Goal: Transaction & Acquisition: Download file/media

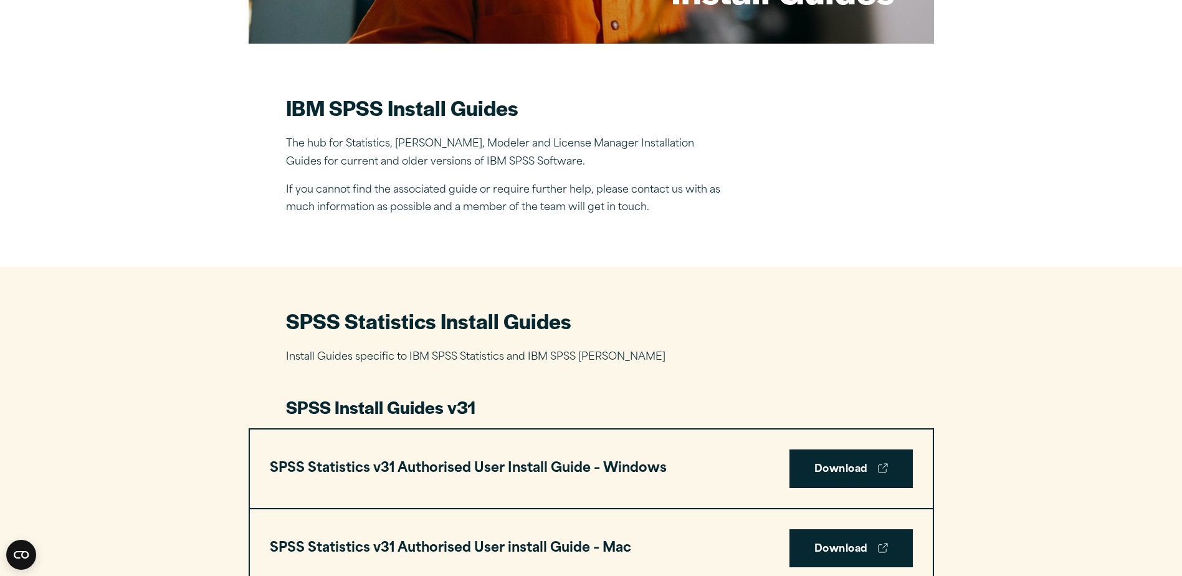
scroll to position [436, 0]
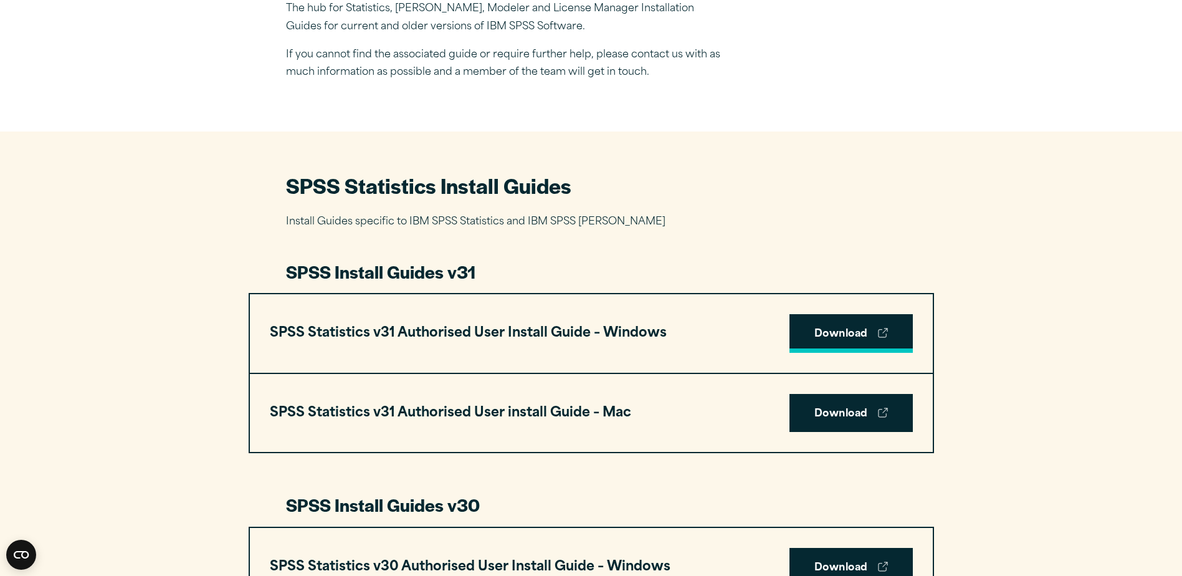
click at [850, 330] on link "Download" at bounding box center [850, 333] width 123 height 39
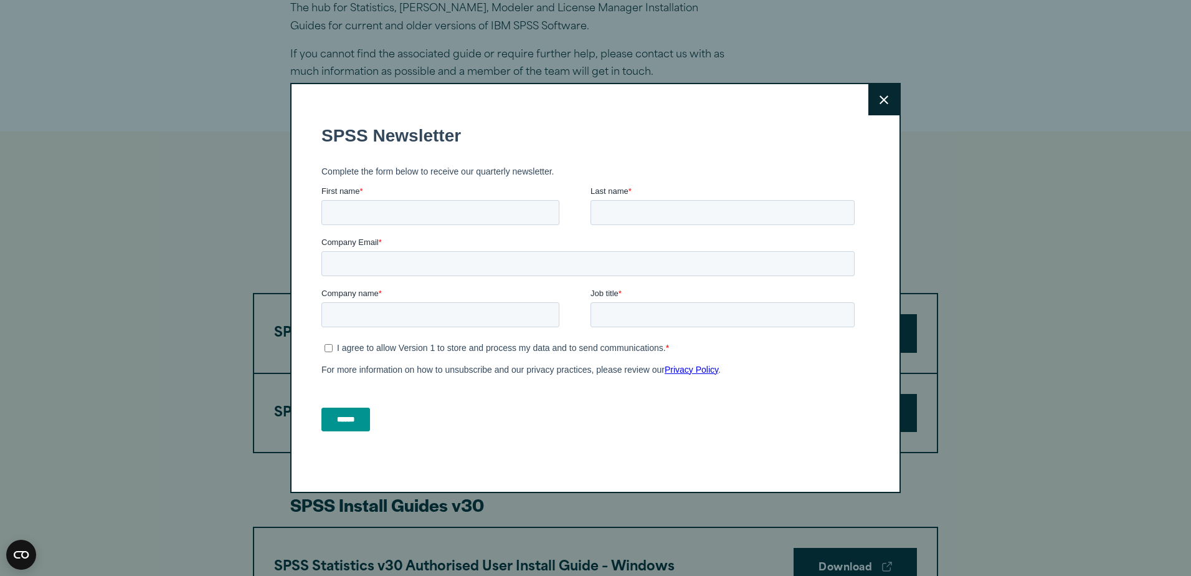
click at [878, 105] on button "Close" at bounding box center [883, 99] width 31 height 31
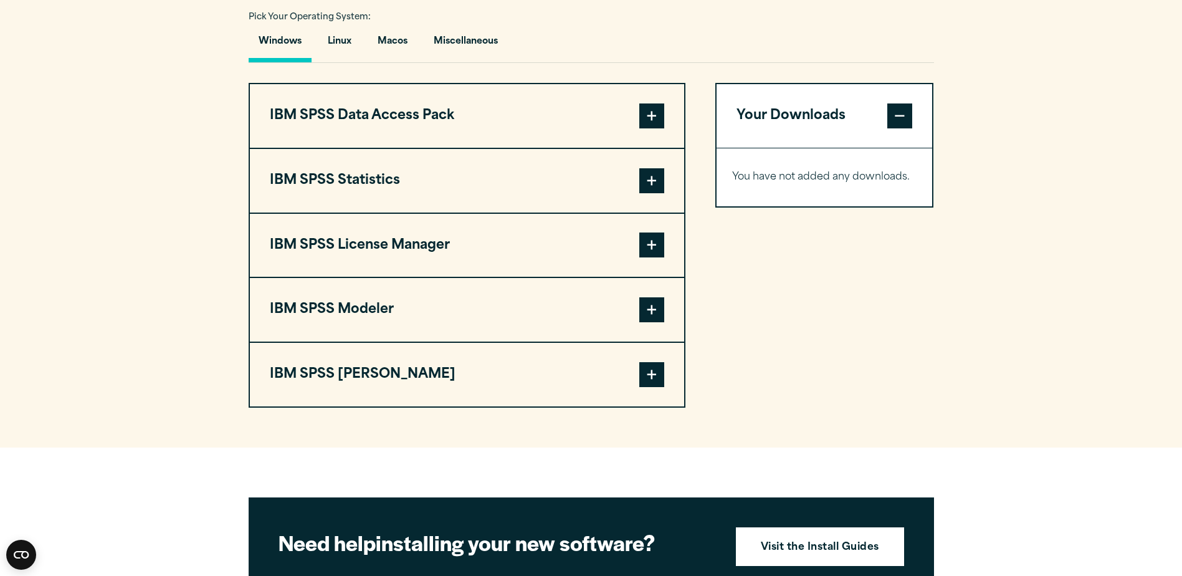
scroll to position [934, 0]
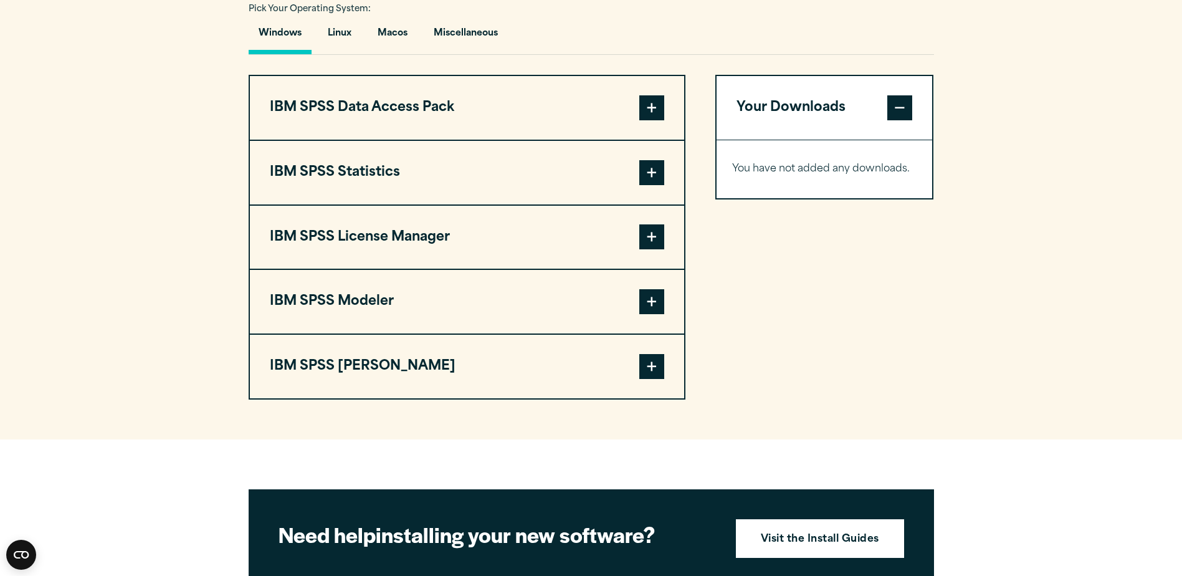
click at [650, 173] on span at bounding box center [651, 172] width 25 height 25
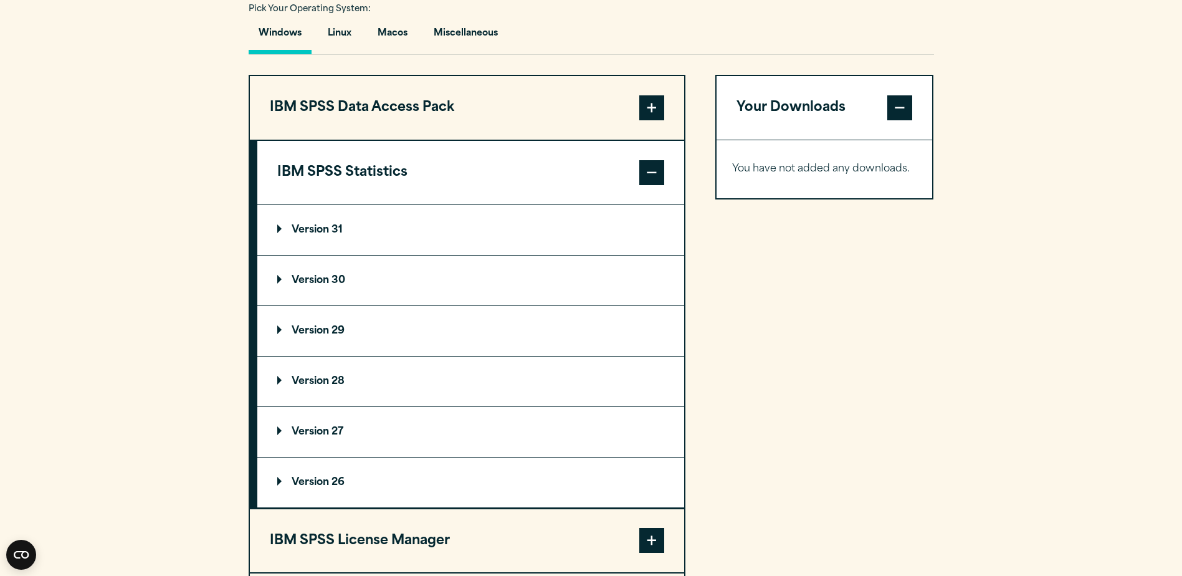
click at [318, 225] on p "Version 31" at bounding box center [309, 230] width 65 height 10
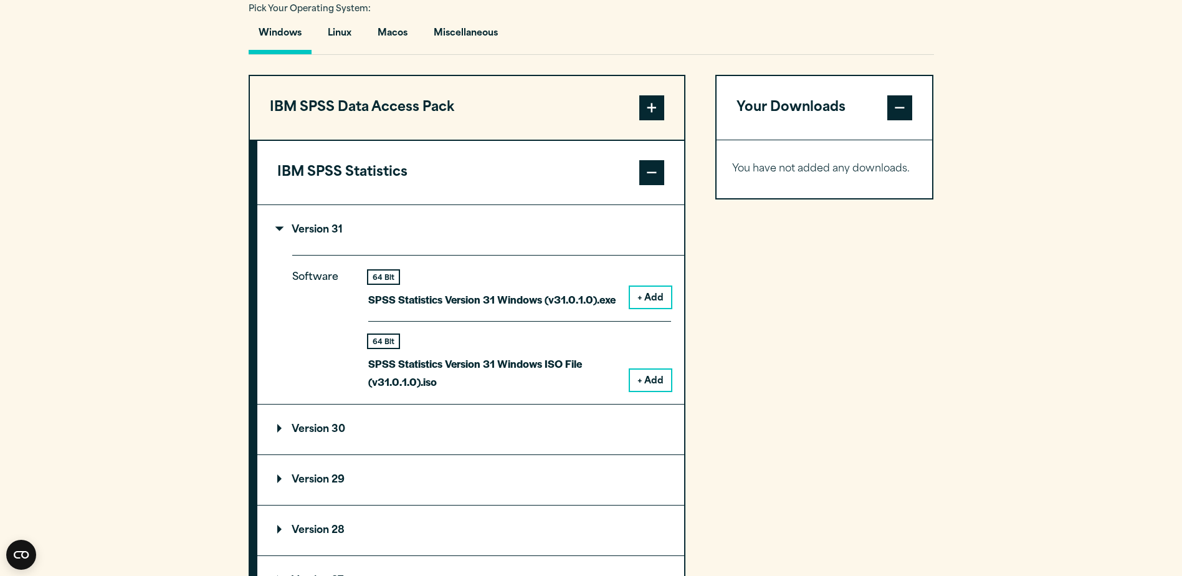
click at [653, 298] on button "+ Add" at bounding box center [650, 297] width 41 height 21
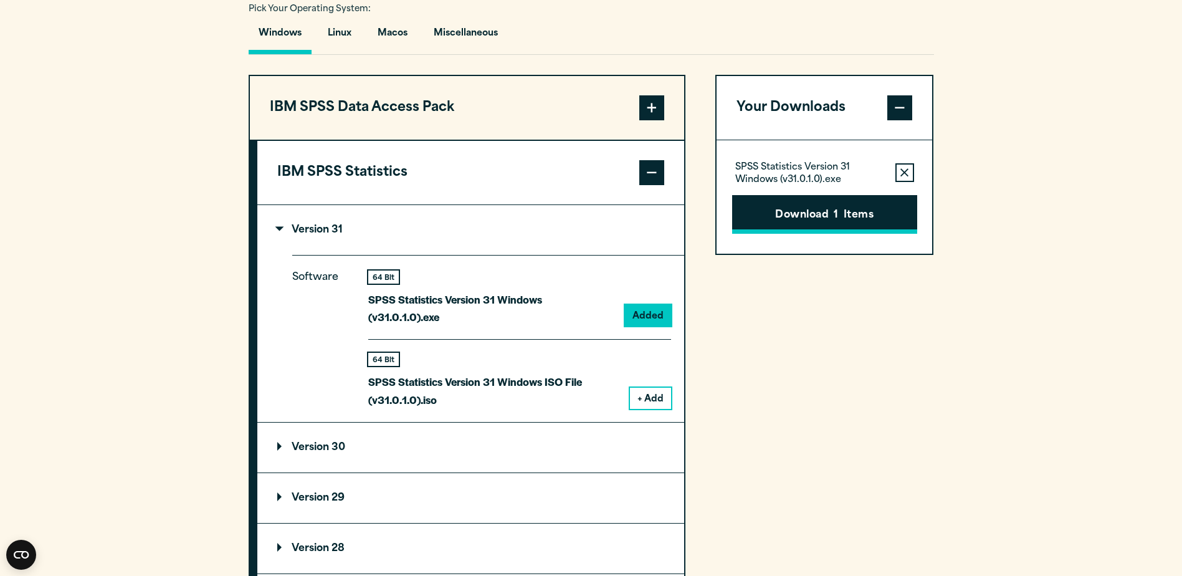
click at [794, 219] on button "Download 1 Items" at bounding box center [824, 214] width 185 height 39
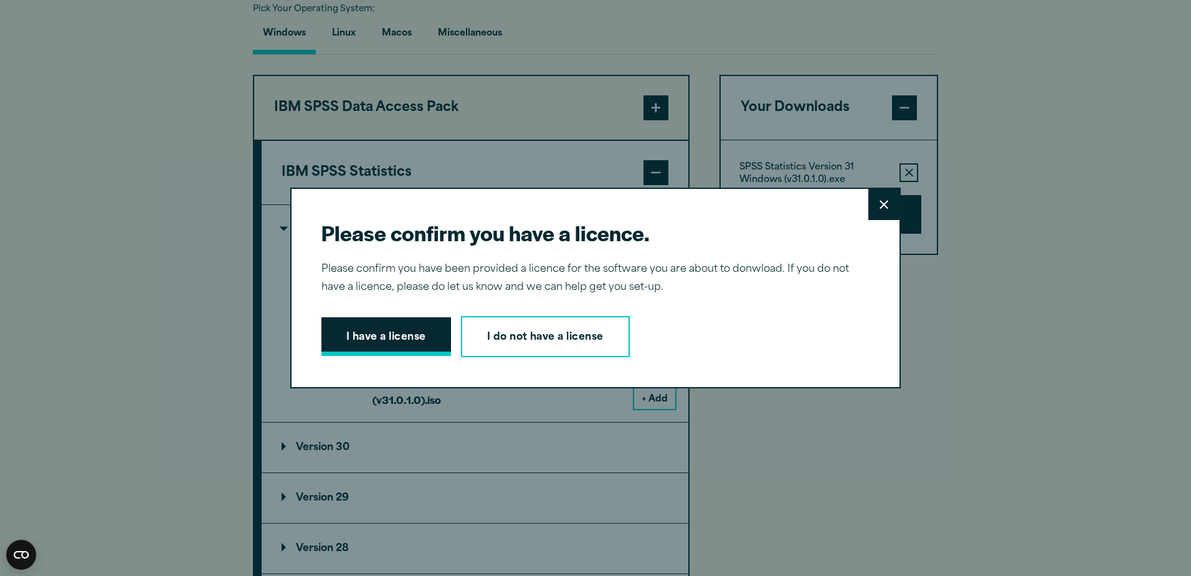
click at [397, 337] on button "I have a license" at bounding box center [386, 336] width 130 height 39
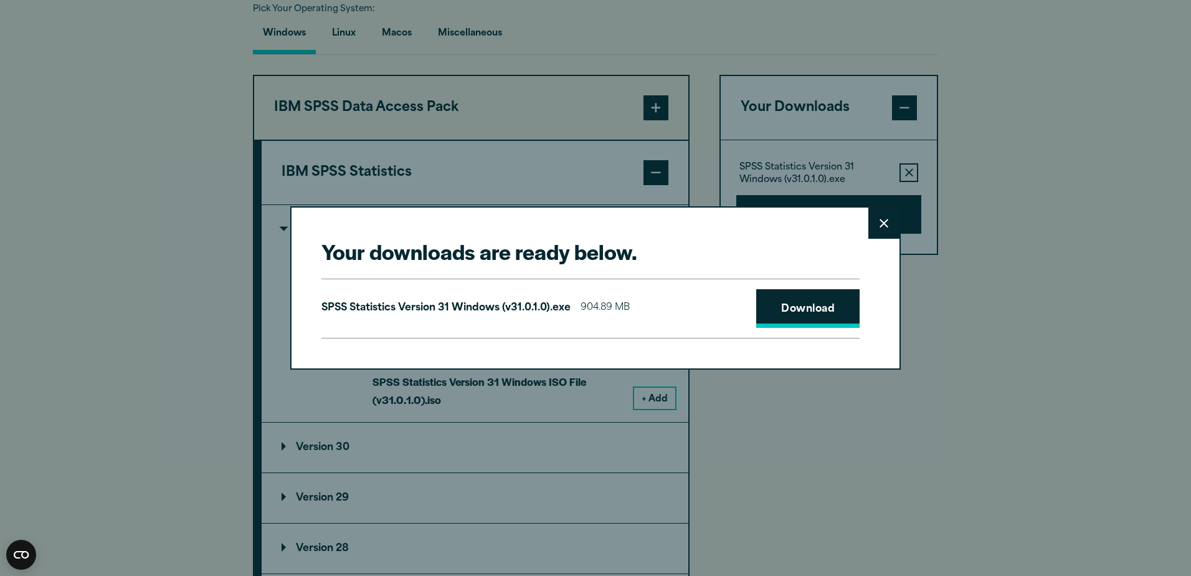
click at [791, 310] on link "Download" at bounding box center [807, 308] width 103 height 39
click at [880, 223] on icon at bounding box center [883, 223] width 9 height 9
